Goal: Information Seeking & Learning: Learn about a topic

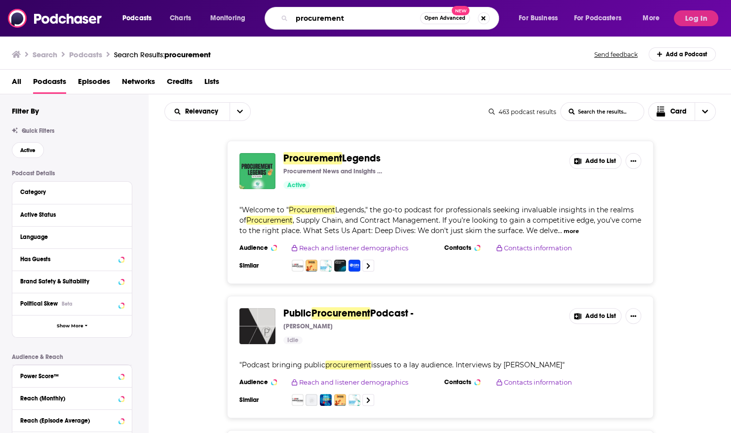
drag, startPoint x: 338, startPoint y: 16, endPoint x: 250, endPoint y: 21, distance: 88.0
click at [252, 21] on div "Podcasts Charts Monitoring procurement Open Advanced New For Business For Podca…" at bounding box center [393, 18] width 554 height 23
type input "bloomberg tech disruptors"
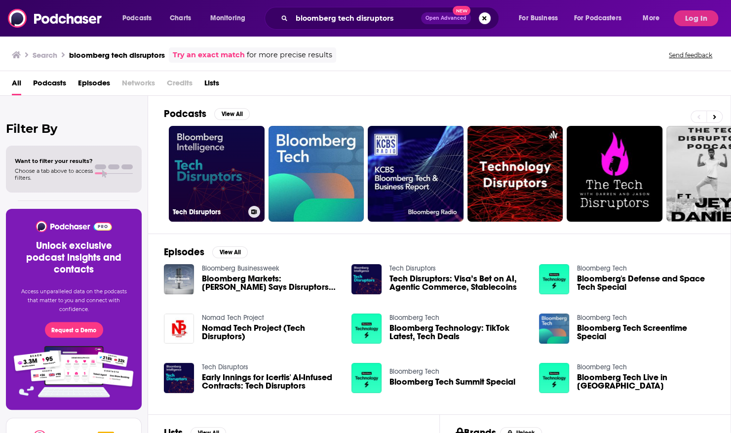
click at [247, 182] on link "Tech Disruptors" at bounding box center [217, 174] width 96 height 96
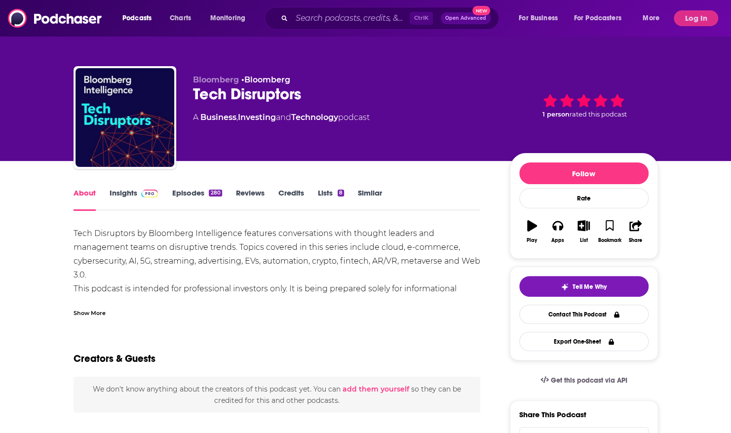
scroll to position [99, 0]
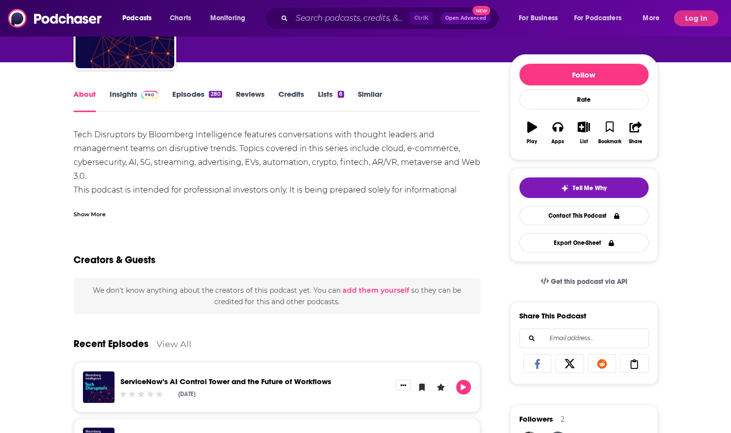
click at [99, 214] on div "Show More" at bounding box center [90, 213] width 32 height 9
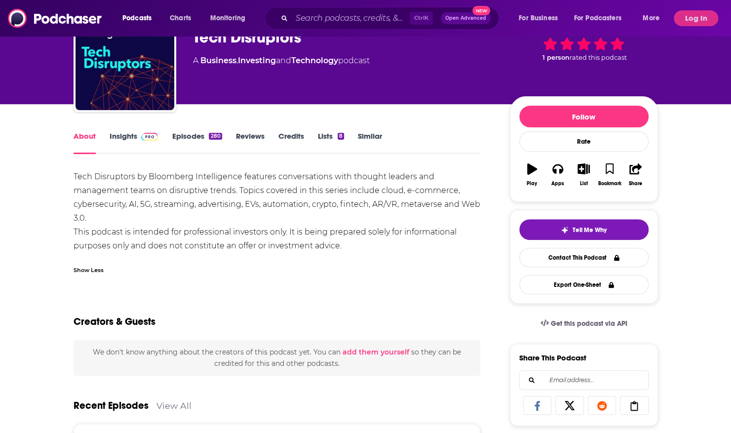
scroll to position [0, 0]
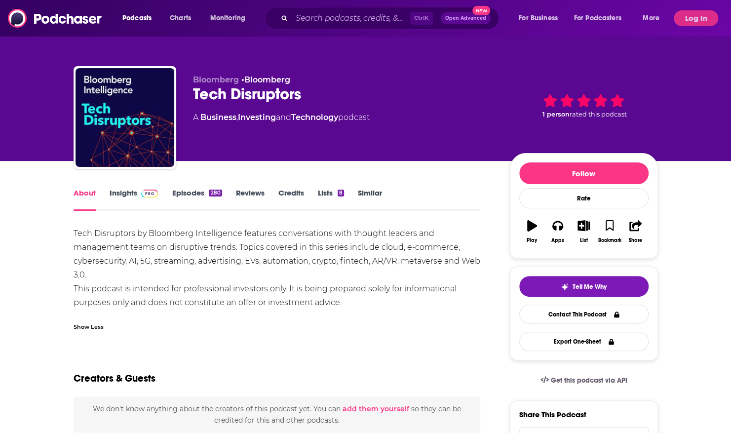
click at [147, 193] on img at bounding box center [149, 194] width 17 height 8
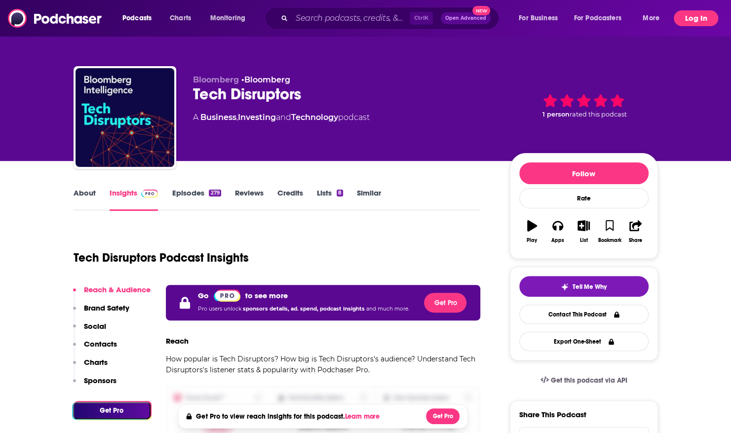
click at [686, 15] on button "Log In" at bounding box center [696, 18] width 44 height 16
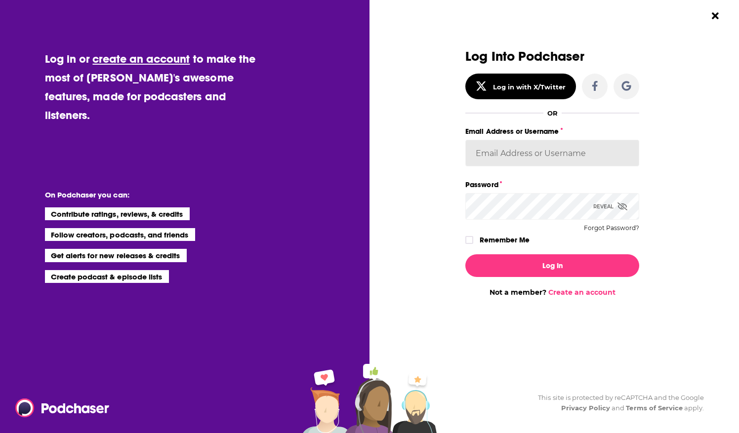
type input "mtraynor"
click at [519, 253] on div "Log In Not a member? Create an account" at bounding box center [552, 271] width 174 height 50
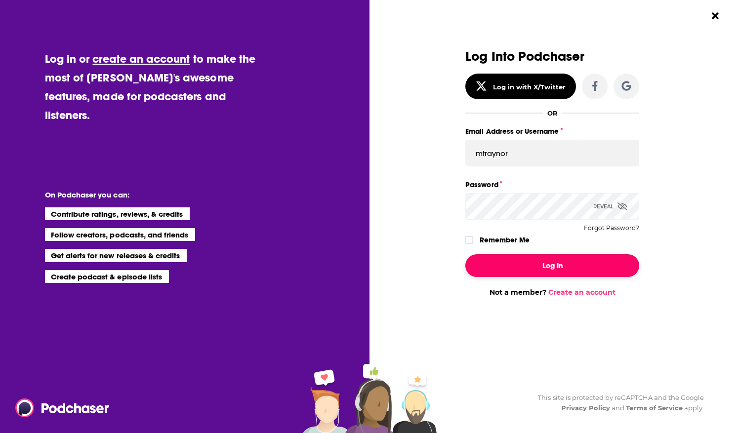
click at [522, 261] on button "Log In" at bounding box center [552, 265] width 174 height 23
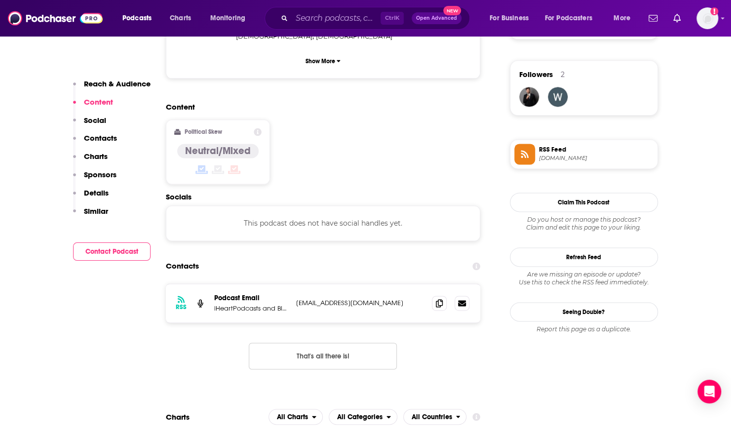
scroll to position [790, 0]
